Goal: Complete application form

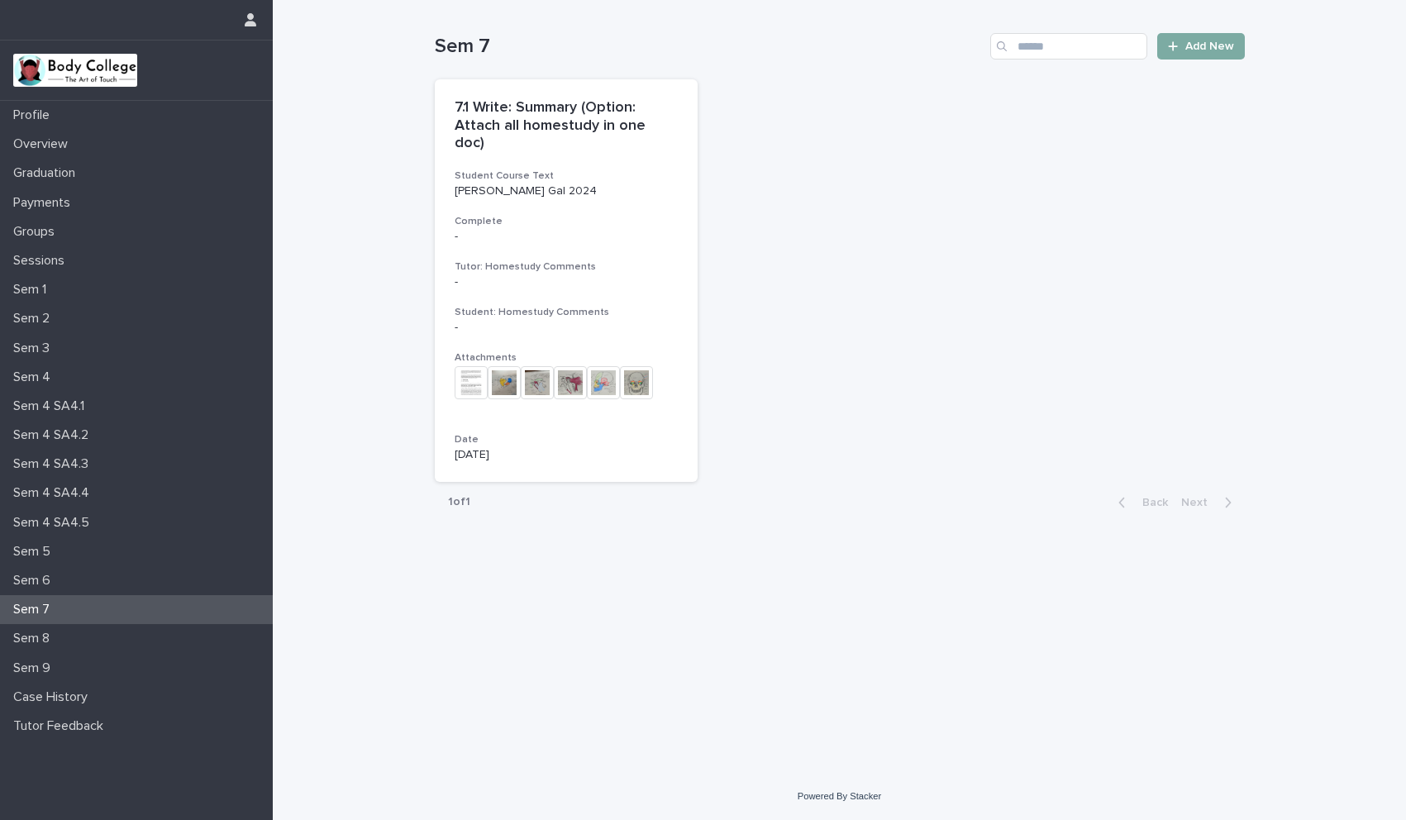
click at [1200, 44] on span "Add New" at bounding box center [1210, 47] width 49 height 12
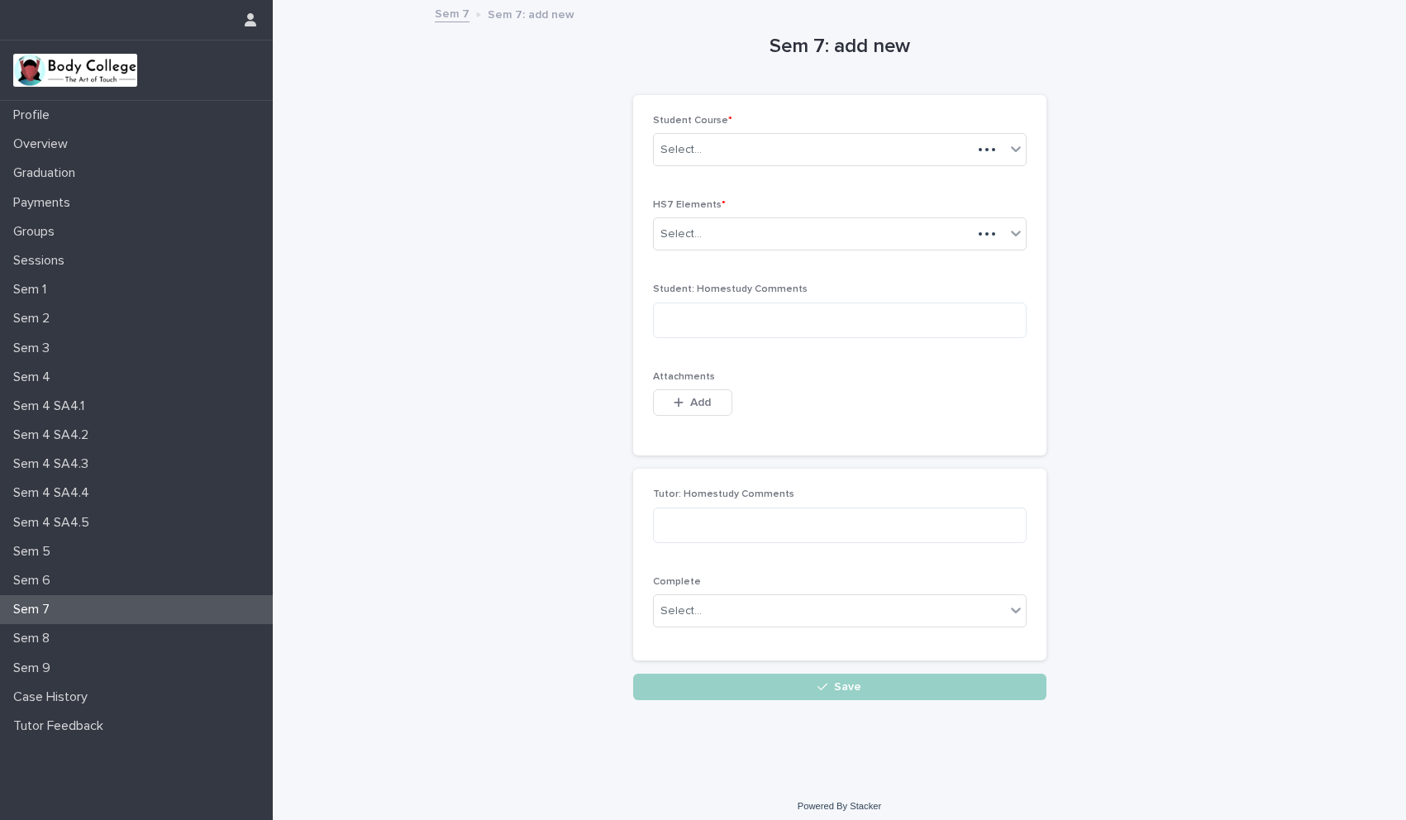
click at [1207, 46] on div "Sem 7: add new Loading... Saving… Loading... Saving… Loading... Saving… Student…" at bounding box center [840, 351] width 810 height 699
click at [673, 142] on div "Select..." at bounding box center [681, 149] width 41 height 17
click at [697, 175] on div "[PERSON_NAME] Gal 2024" at bounding box center [833, 181] width 372 height 29
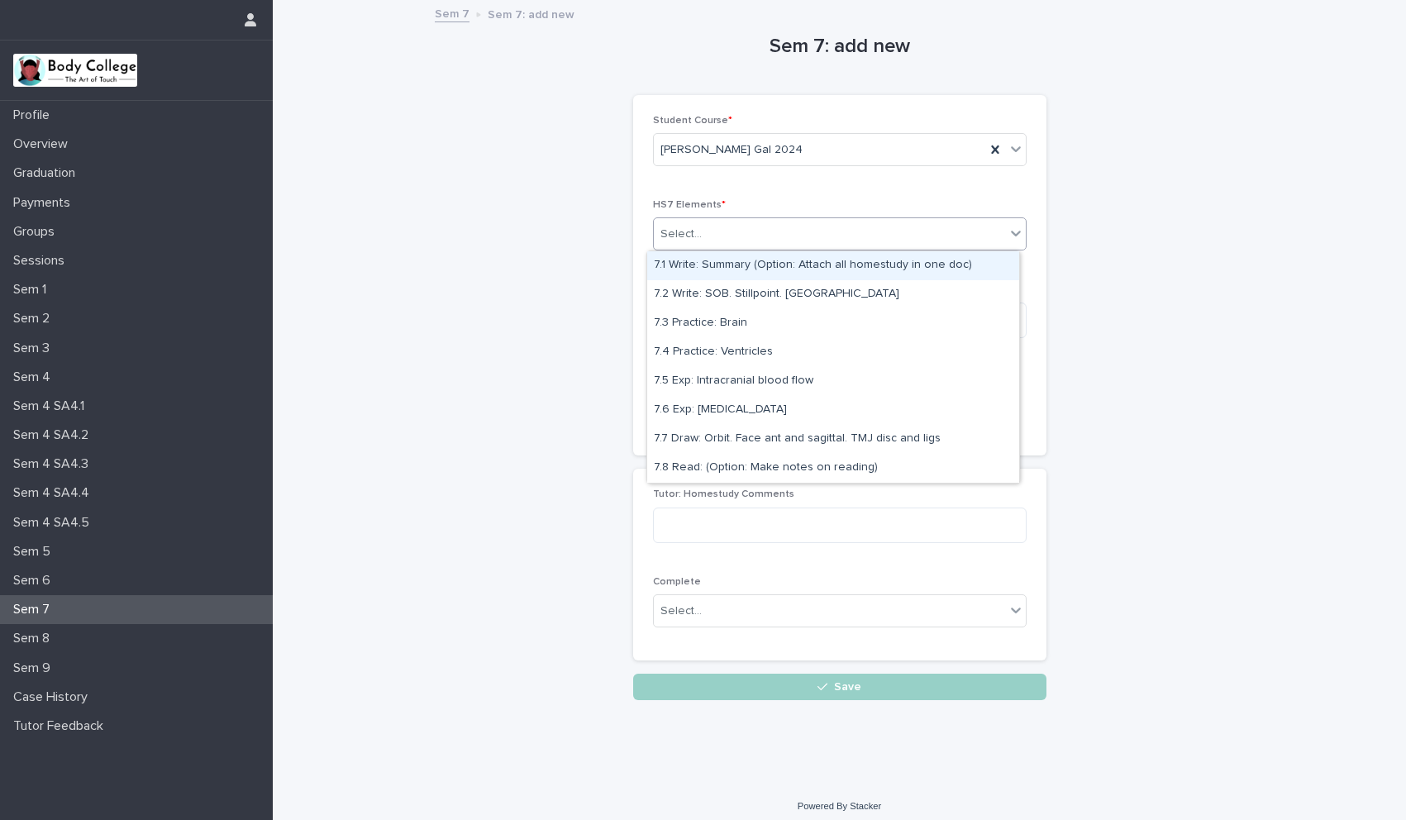
click at [669, 244] on div "Select..." at bounding box center [829, 234] width 351 height 27
click at [680, 270] on div "7.1 Write: Summary (Option: Attach all homestudy in one doc)" at bounding box center [833, 265] width 372 height 29
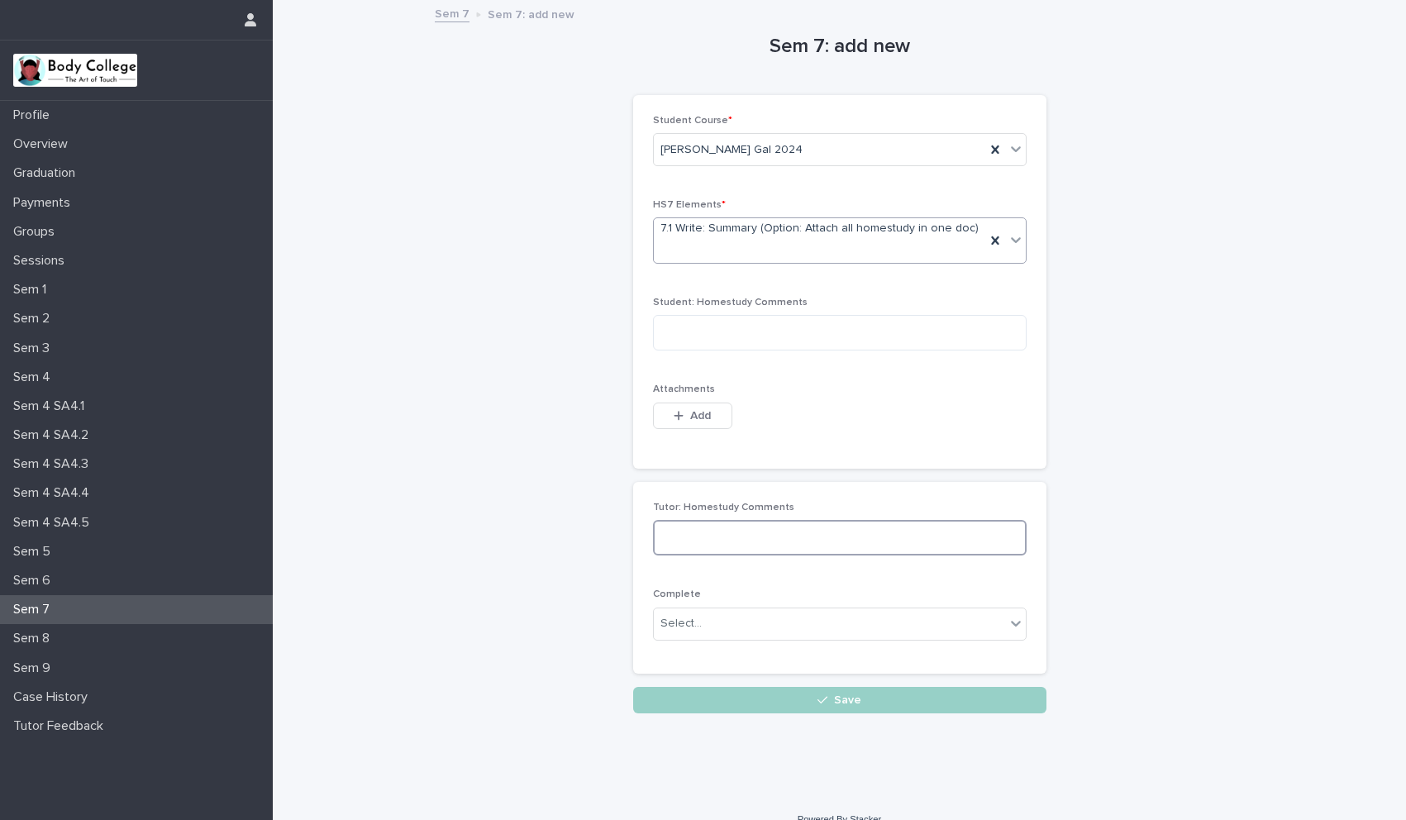
click at [666, 528] on textarea at bounding box center [840, 538] width 374 height 36
paste textarea "**********"
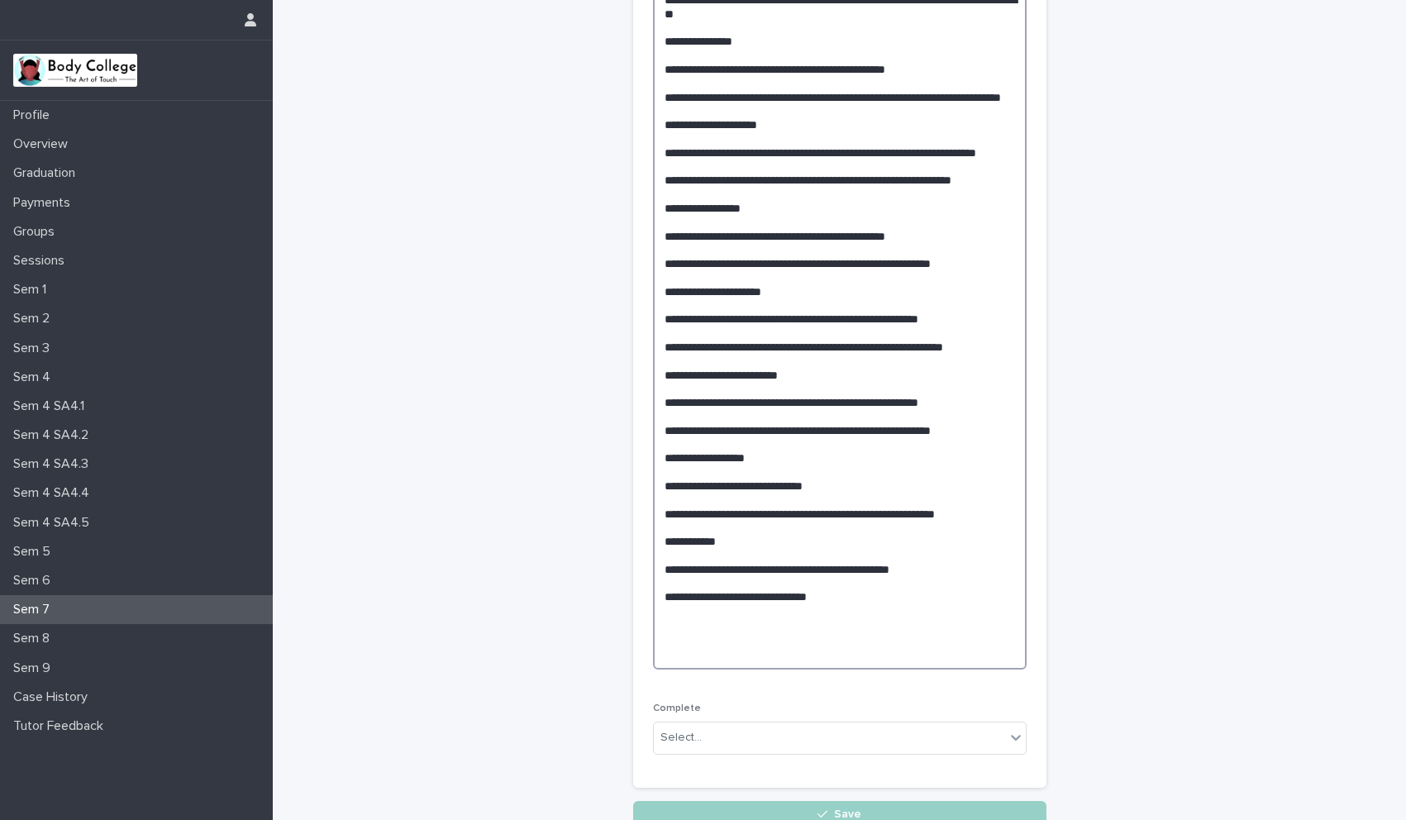
scroll to position [751, 0]
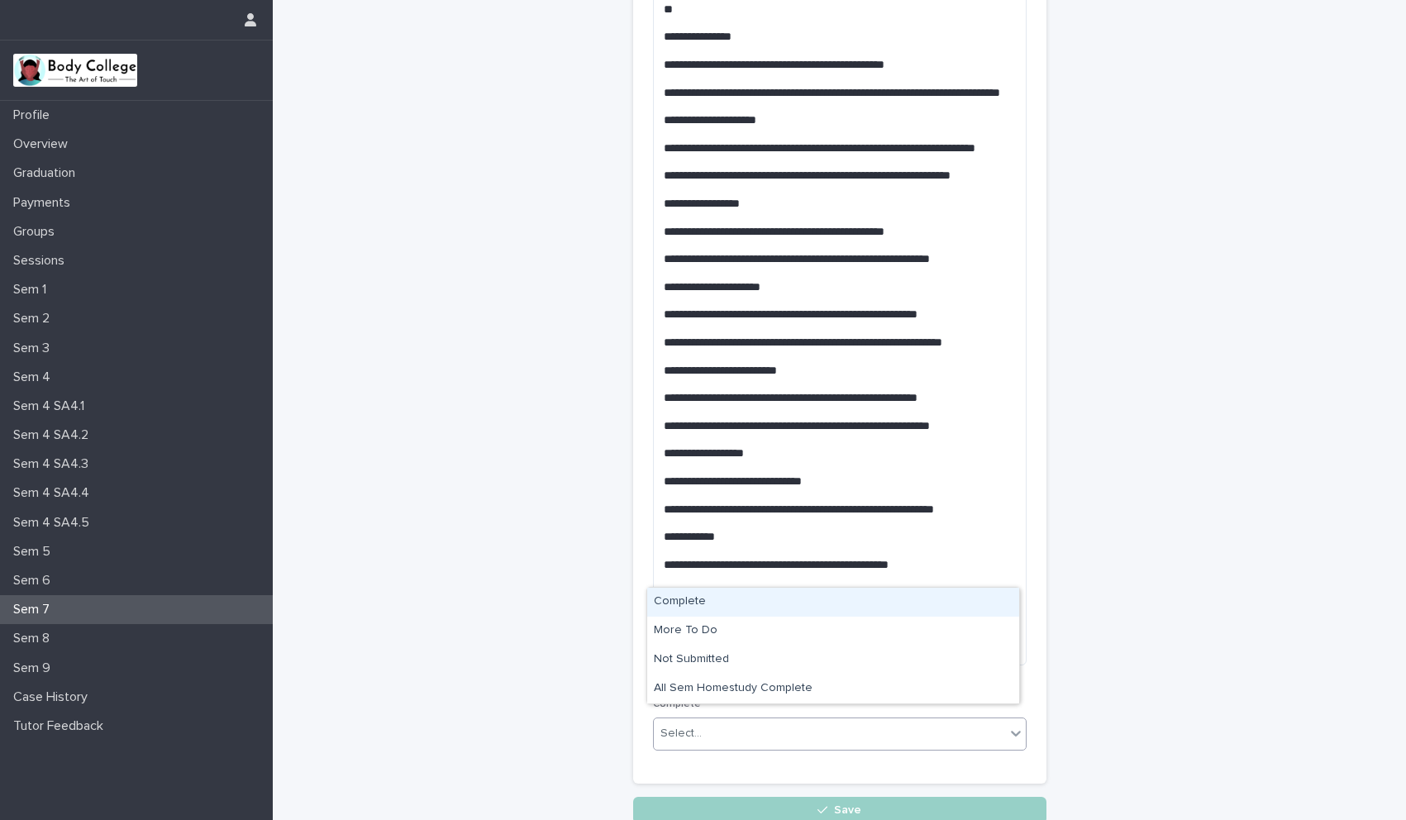
click at [708, 720] on div "Select..." at bounding box center [829, 733] width 351 height 27
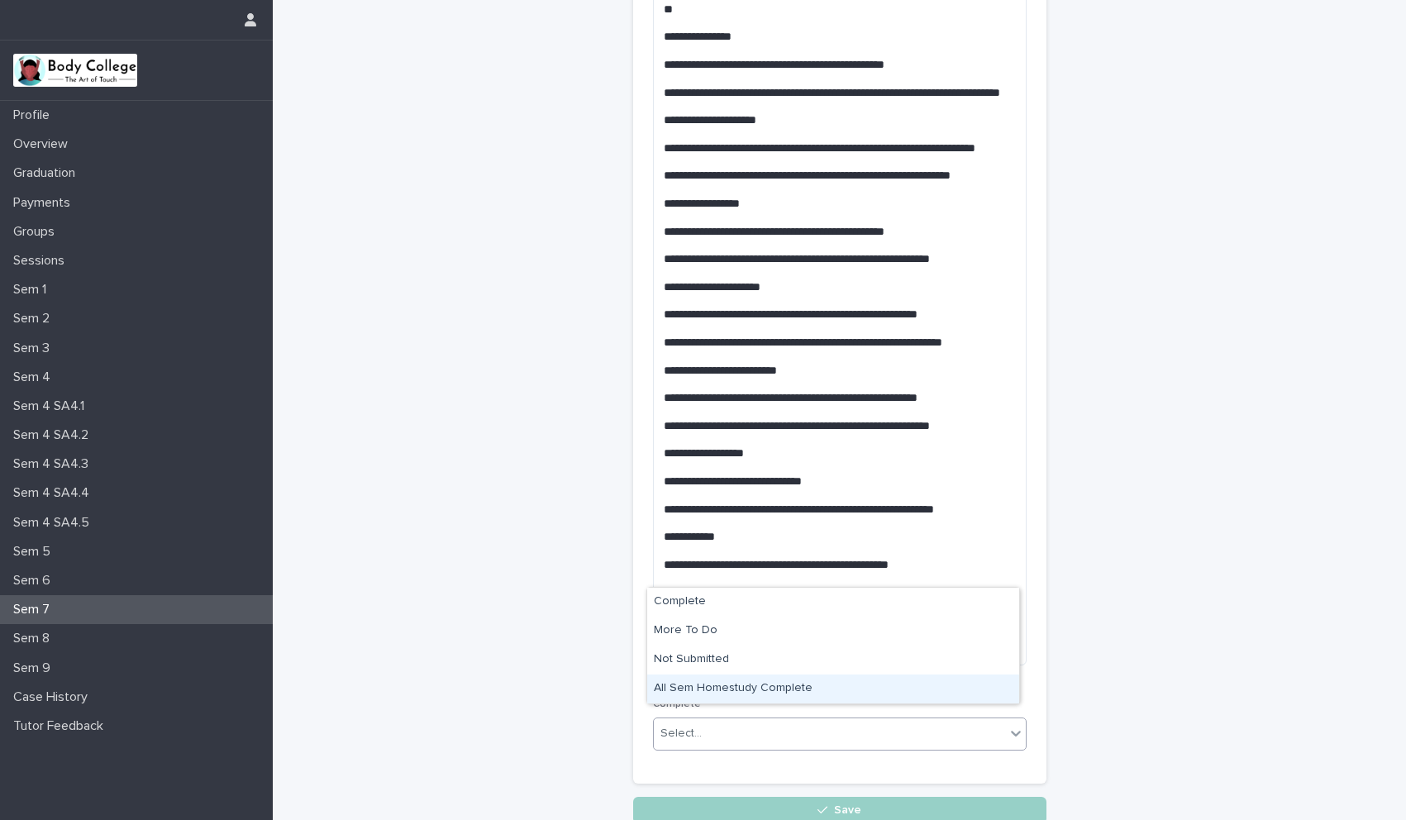
click at [704, 680] on div "All Sem Homestudy Complete" at bounding box center [833, 689] width 372 height 29
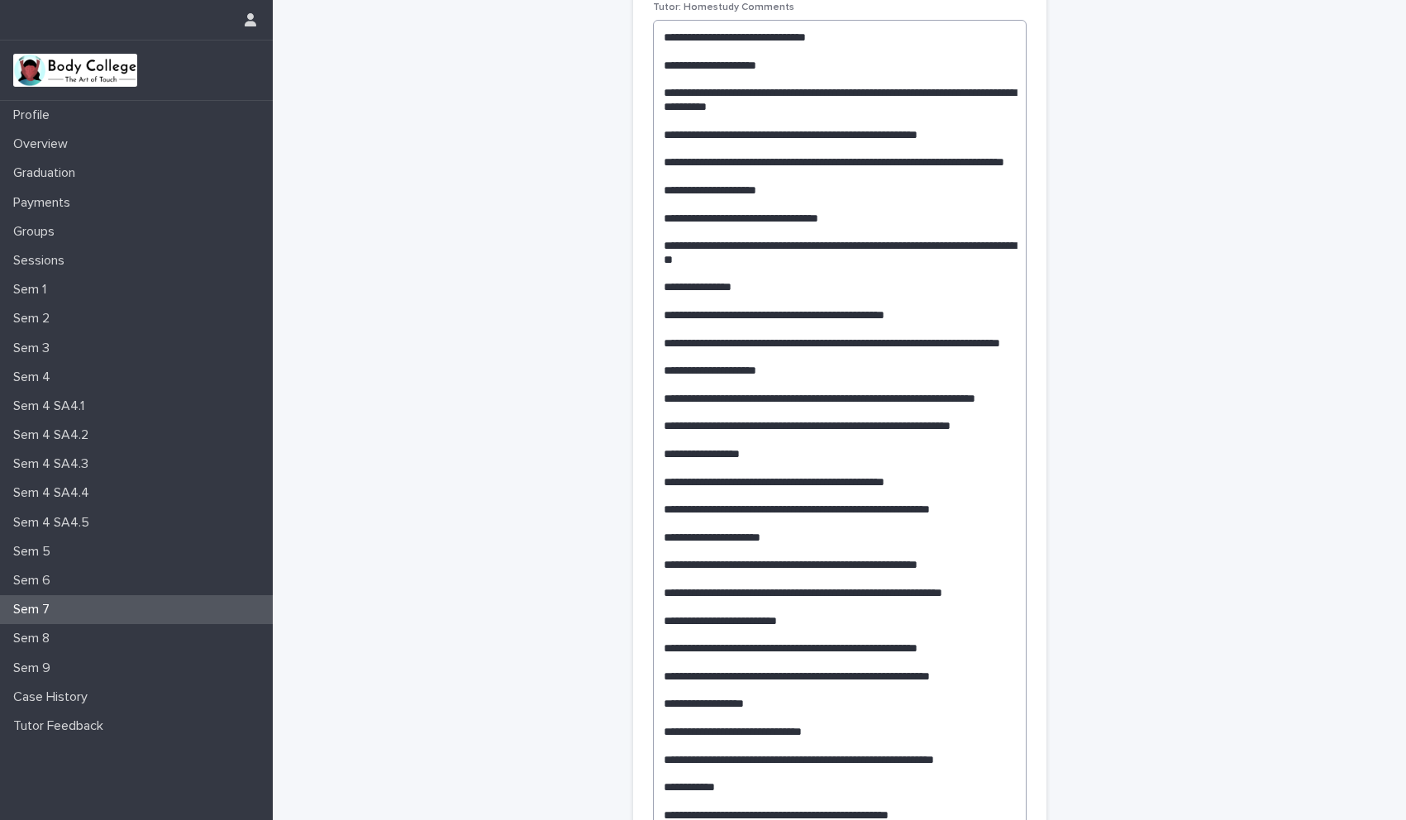
scroll to position [502, 0]
drag, startPoint x: 780, startPoint y: 346, endPoint x: 644, endPoint y: 346, distance: 135.6
click at [644, 346] on div "Tutor: Homestudy Comments Complete All Sem Homestudy Complete" at bounding box center [839, 506] width 413 height 1052
click at [813, 336] on textarea at bounding box center [840, 459] width 374 height 882
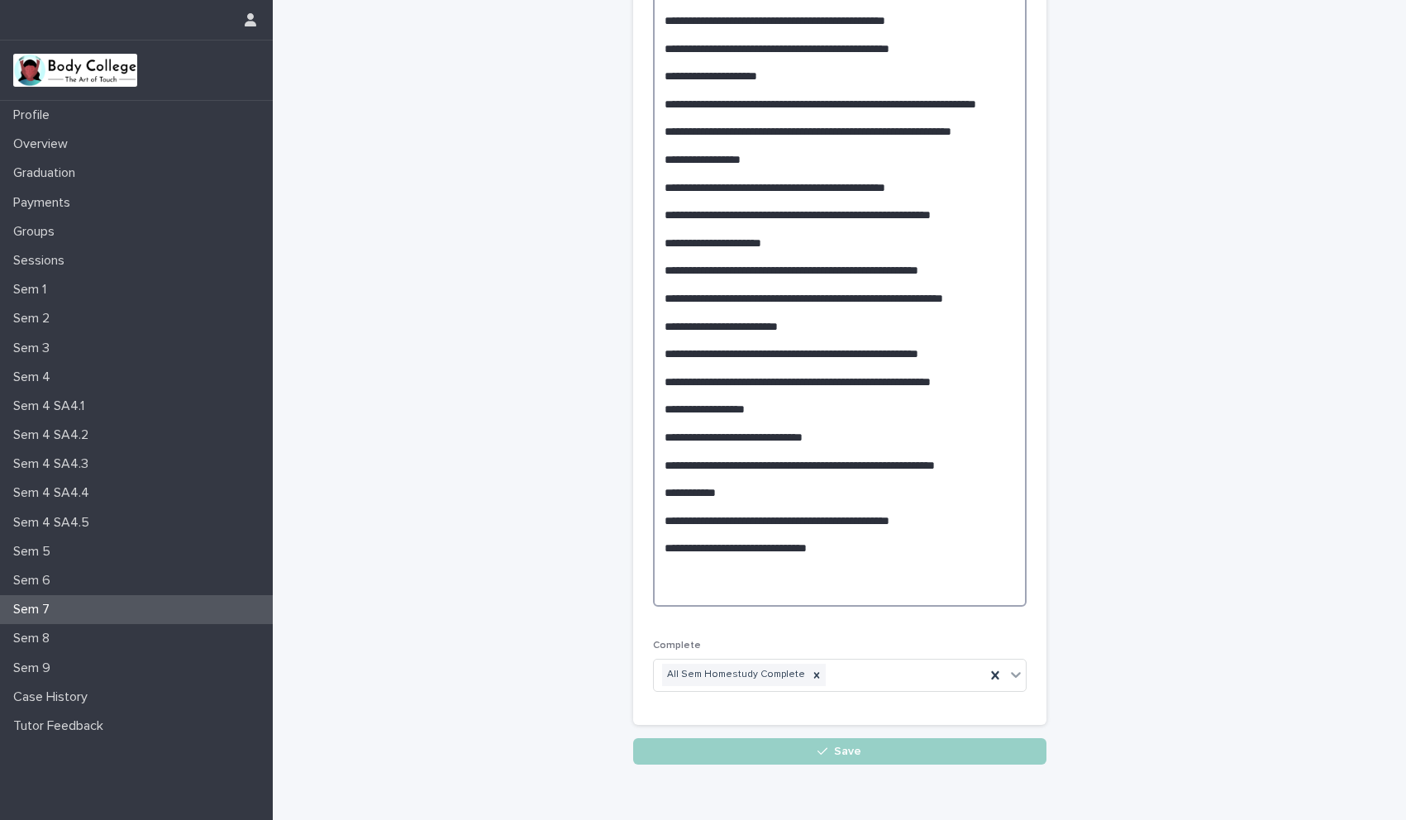
scroll to position [796, 0]
type textarea "**********"
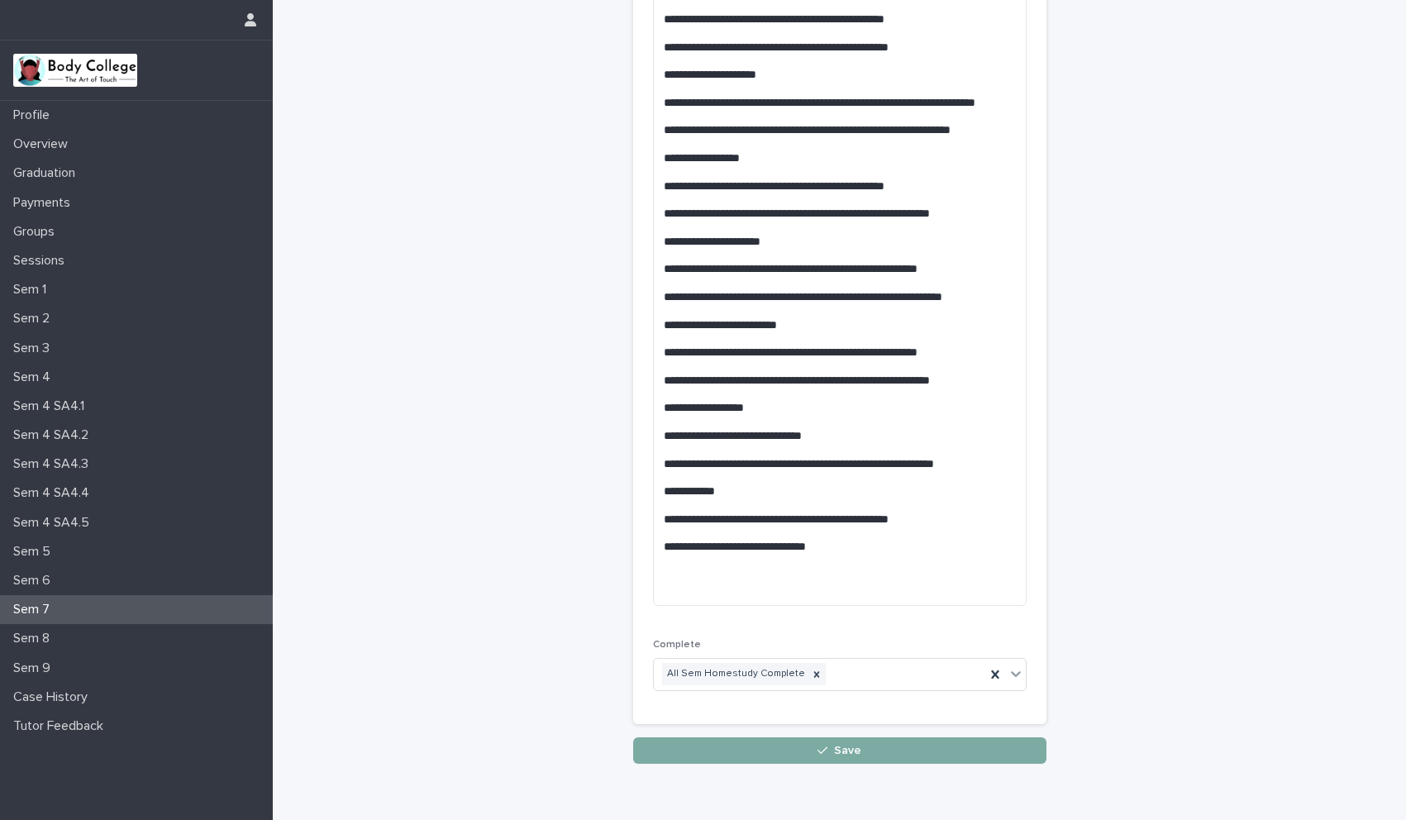
click at [847, 745] on span "Save" at bounding box center [847, 751] width 27 height 12
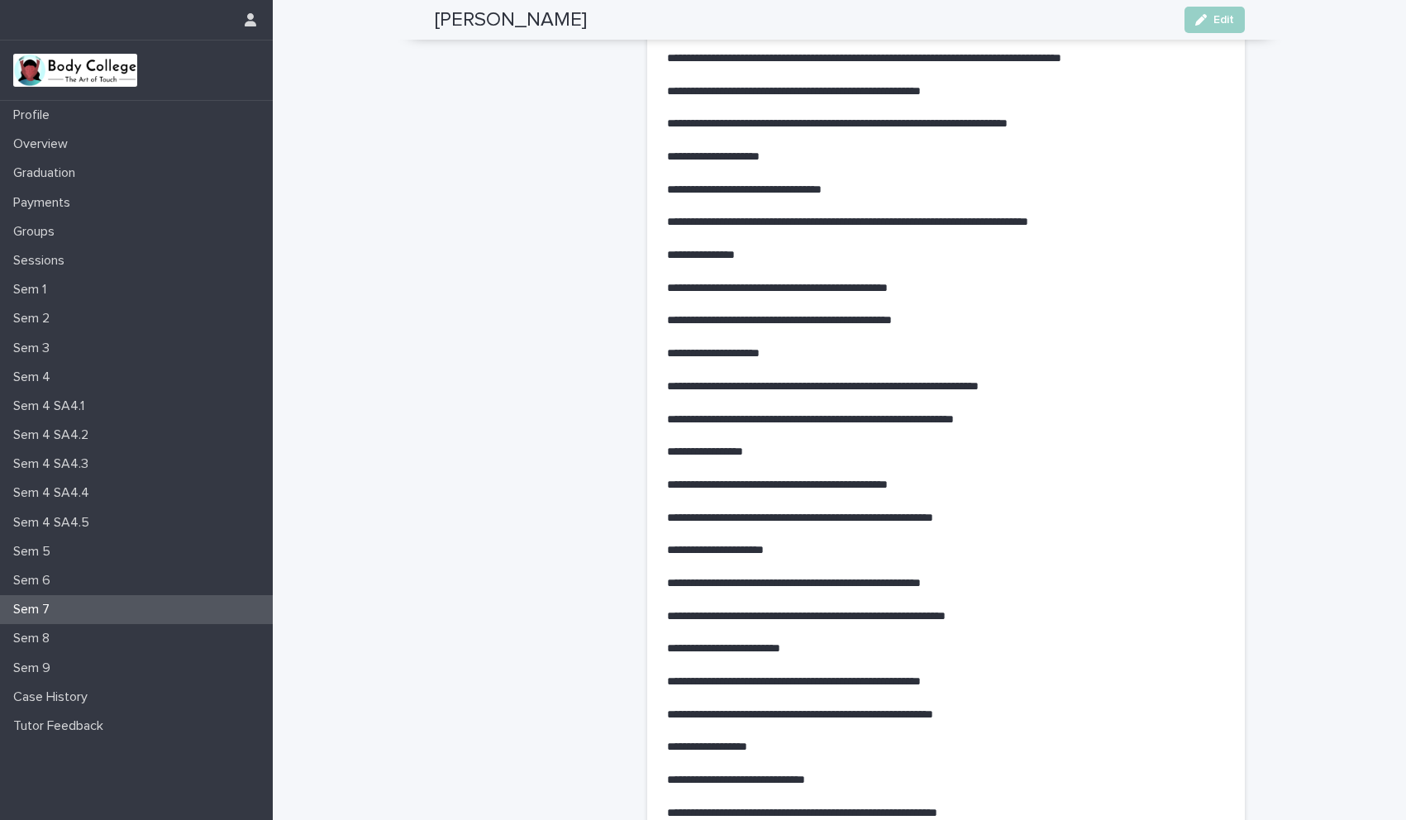
scroll to position [289, 0]
